Goal: Information Seeking & Learning: Learn about a topic

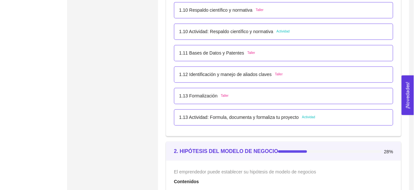
scroll to position [486, 0]
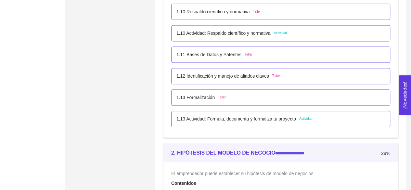
click at [278, 33] on span "Actividad" at bounding box center [280, 33] width 13 height 5
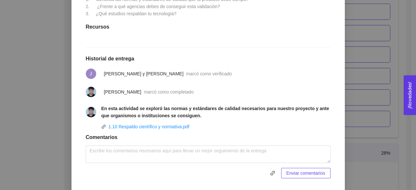
scroll to position [215, 0]
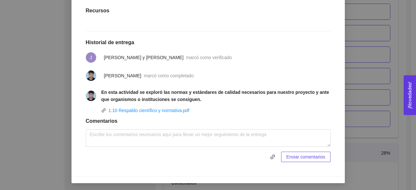
click at [351, 102] on div "1. DESARROLLO DEL PRODUCTO El emprendedor puede conocer los primeros pasos para…" at bounding box center [208, 95] width 416 height 190
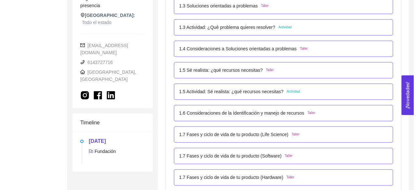
scroll to position [218, 0]
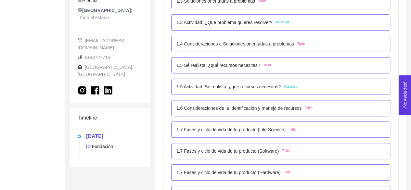
click at [269, 22] on p "1.3 Actividad: ¿Qué problema quieres resolver?" at bounding box center [224, 22] width 96 height 7
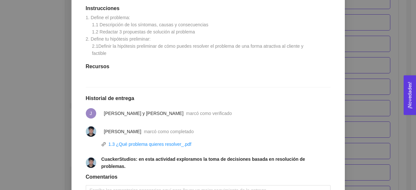
scroll to position [181, 0]
click at [373, 84] on div "1. DESARROLLO DEL PRODUCTO El emprendedor puede conocer los primeros pasos para…" at bounding box center [208, 95] width 416 height 190
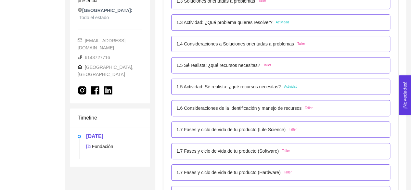
click at [273, 90] on div "1.5 Actividad: Sé realista: ¿qué recursos necesitas? Actividad" at bounding box center [280, 87] width 219 height 16
click at [259, 87] on p "1.5 Actividad: Sé realista: ¿qué recursos necesitas?" at bounding box center [228, 86] width 104 height 7
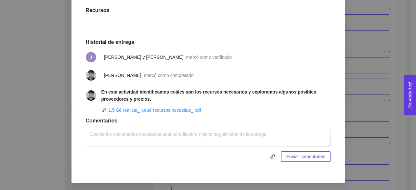
scroll to position [241, 0]
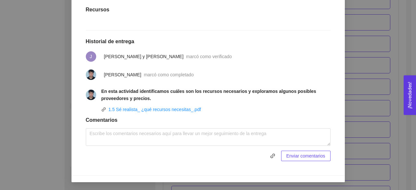
click at [360, 134] on div "1. DESARROLLO DEL PRODUCTO El emprendedor puede conocer los primeros pasos para…" at bounding box center [208, 95] width 416 height 190
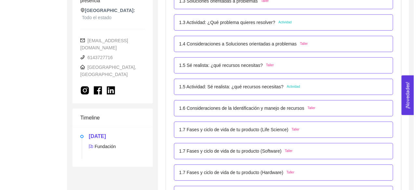
scroll to position [382, 0]
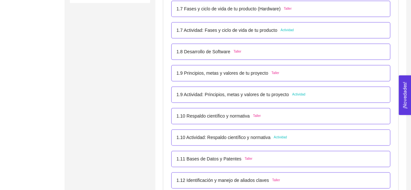
click at [261, 133] on div "1.10 Actividad: Respaldo científico y normativa Actividad" at bounding box center [280, 137] width 219 height 16
click at [263, 142] on div "1.10 Actividad: Respaldo científico y normativa Actividad" at bounding box center [280, 137] width 219 height 16
click at [265, 139] on p "1.10 Actividad: Respaldo científico y normativa" at bounding box center [223, 137] width 94 height 7
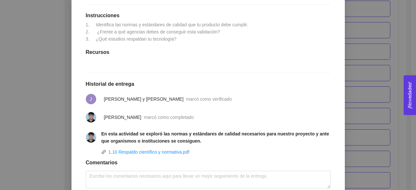
scroll to position [175, 0]
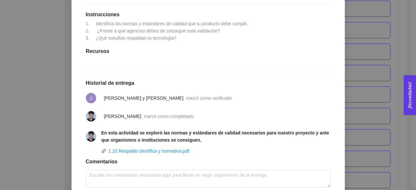
click at [341, 133] on div "Anterior Siguiente 1.10 Actividad: Respaldo científico y normativa Actividad Fe…" at bounding box center [207, 66] width 273 height 301
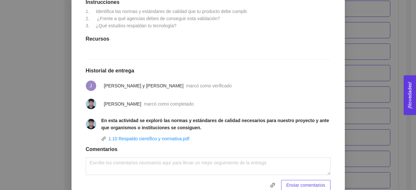
click at [341, 133] on div "Anterior Siguiente 1.10 Actividad: Respaldo científico y normativa Actividad Fe…" at bounding box center [207, 53] width 273 height 301
click at [364, 106] on div "1. DESARROLLO DEL PRODUCTO El emprendedor puede conocer los primeros pasos para…" at bounding box center [208, 95] width 416 height 190
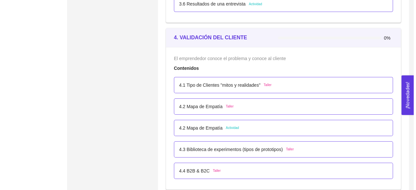
scroll to position [1042, 0]
click at [221, 128] on div "4.2 Mapa de Empatía Actividad" at bounding box center [206, 127] width 60 height 7
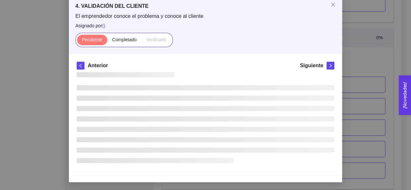
scroll to position [4, 0]
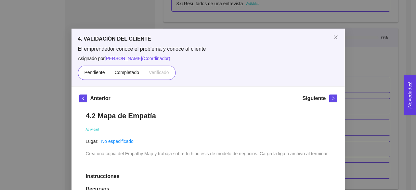
click at [353, 100] on div "4. VALIDACIÓN DEL CLIENTE El emprendedor conoce el problema y conoce al cliente…" at bounding box center [208, 95] width 416 height 190
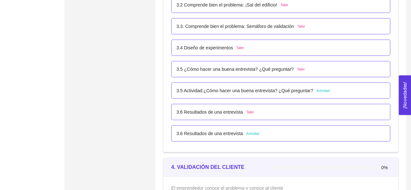
scroll to position [912, 0]
